Goal: Task Accomplishment & Management: Complete application form

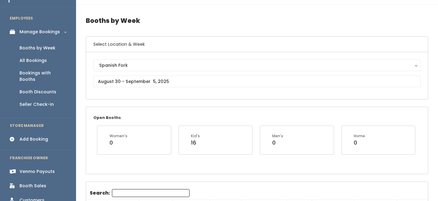
scroll to position [21, 0]
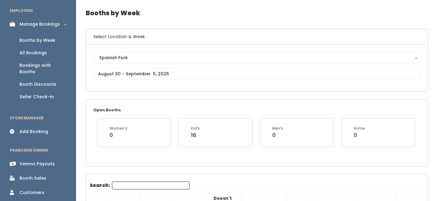
click at [139, 182] on input "Search:" at bounding box center [151, 185] width 78 height 8
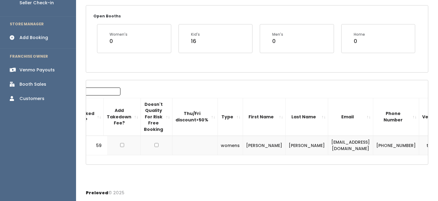
scroll to position [0, 72]
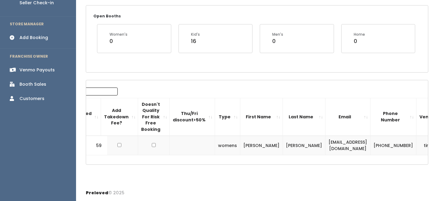
type input "mayra"
click at [334, 147] on td "mtz.mayra13@gmail.com" at bounding box center [348, 145] width 45 height 19
click at [334, 147] on td "[EMAIL_ADDRESS][DOMAIN_NAME]" at bounding box center [348, 145] width 45 height 19
copy tr "[EMAIL_ADDRESS][DOMAIN_NAME]"
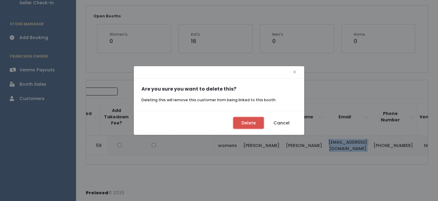
click at [251, 124] on button "Delete" at bounding box center [249, 123] width 30 height 12
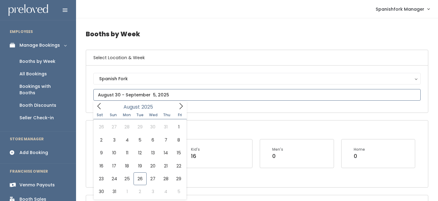
click at [132, 94] on input "text" at bounding box center [257, 95] width 328 height 12
click at [179, 107] on icon at bounding box center [181, 106] width 7 height 7
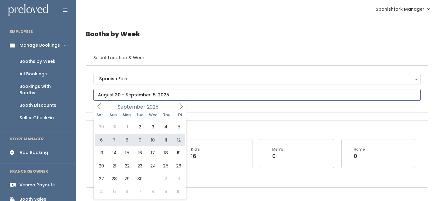
type input "September 6 to September 12"
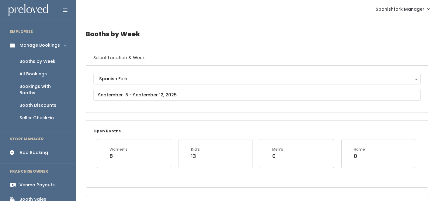
click at [33, 149] on div "Add Booking" at bounding box center [33, 152] width 29 height 6
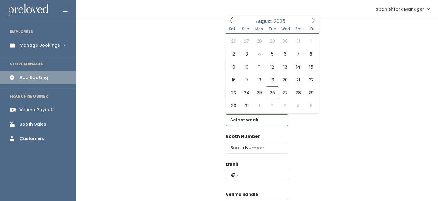
click at [252, 119] on input "text" at bounding box center [257, 120] width 63 height 12
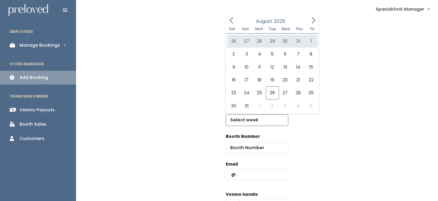
click at [317, 23] on icon at bounding box center [313, 20] width 7 height 7
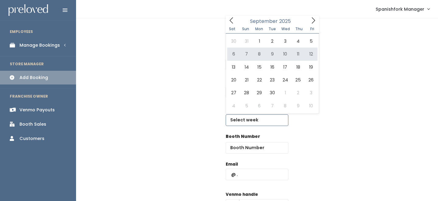
type input "September 6 to September 12"
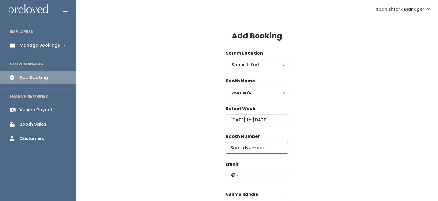
click at [250, 148] on input "number" at bounding box center [257, 148] width 63 height 12
type input "5"
type input "60"
click at [254, 174] on input "text" at bounding box center [257, 174] width 63 height 12
paste input "mtz.mayra13@gmail.com"
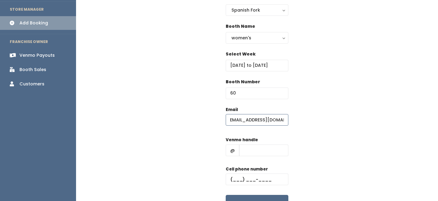
scroll to position [55, 0]
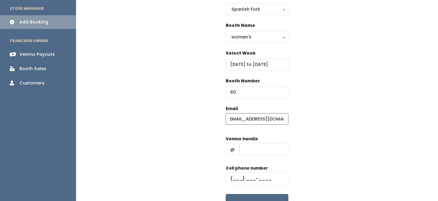
type input "mtz.mayra13@gmail.com"
click at [266, 146] on input "text" at bounding box center [263, 149] width 49 height 12
type input "-"
click at [260, 178] on input "text" at bounding box center [257, 178] width 63 height 12
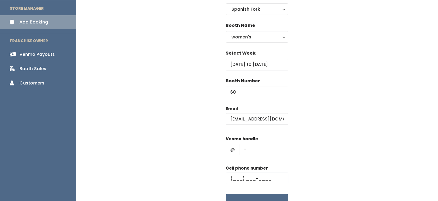
type input "(555) 555-5555"
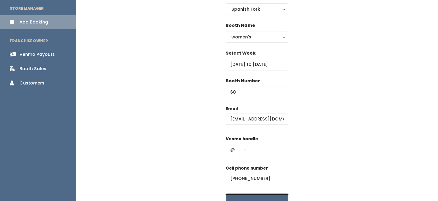
click at [259, 199] on button "Create" at bounding box center [257, 203] width 63 height 19
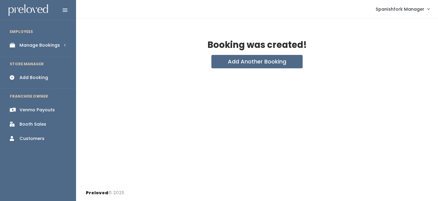
click at [44, 44] on div "Manage Bookings" at bounding box center [39, 45] width 40 height 6
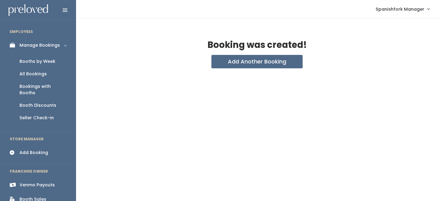
click at [39, 62] on div "Booths by Week" at bounding box center [37, 61] width 36 height 6
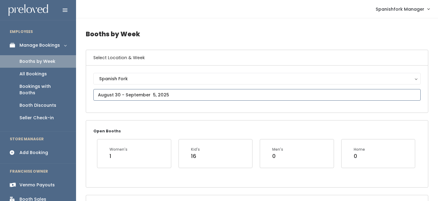
click at [156, 91] on input "text" at bounding box center [257, 95] width 328 height 12
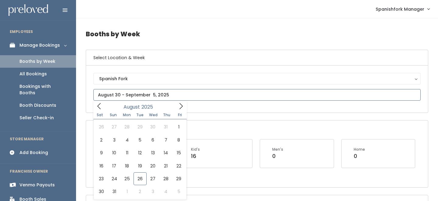
click at [181, 109] on icon at bounding box center [181, 106] width 7 height 7
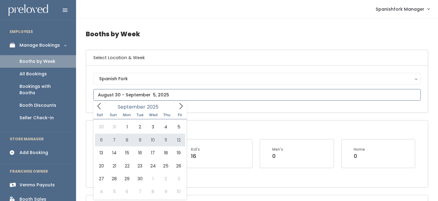
type input "September 6 to September 12"
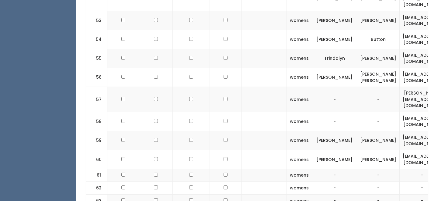
scroll to position [1181, 0]
